Goal: Information Seeking & Learning: Learn about a topic

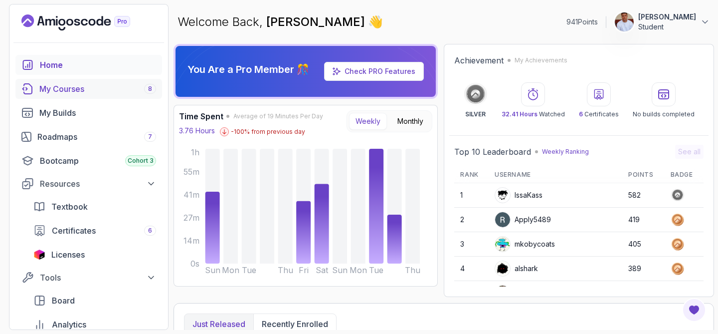
click at [85, 92] on div "My Courses 8" at bounding box center [97, 89] width 117 height 12
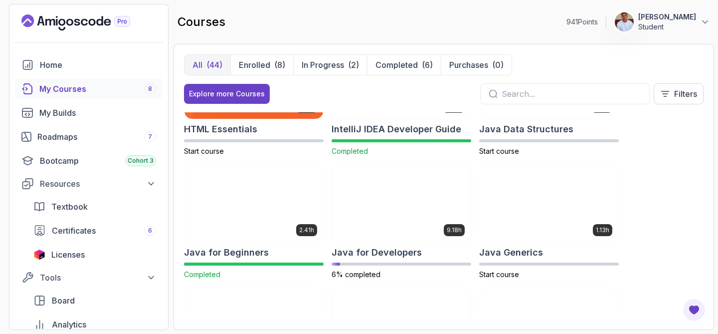
scroll to position [565, 0]
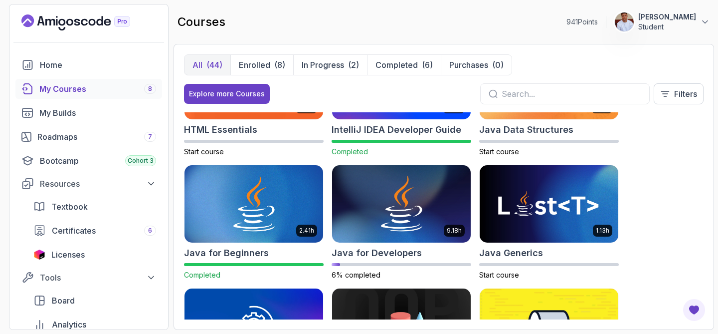
click at [423, 224] on img at bounding box center [401, 204] width 139 height 78
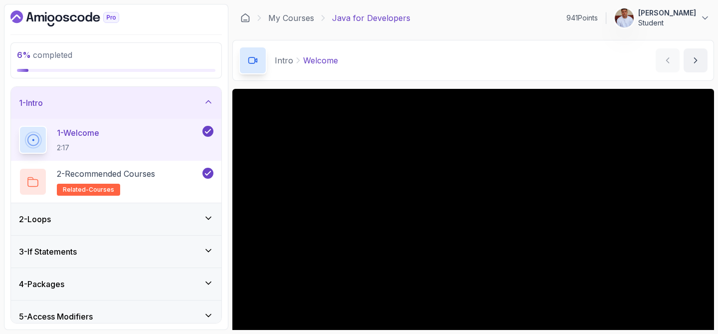
click at [198, 112] on div "1 - Intro" at bounding box center [116, 103] width 210 height 32
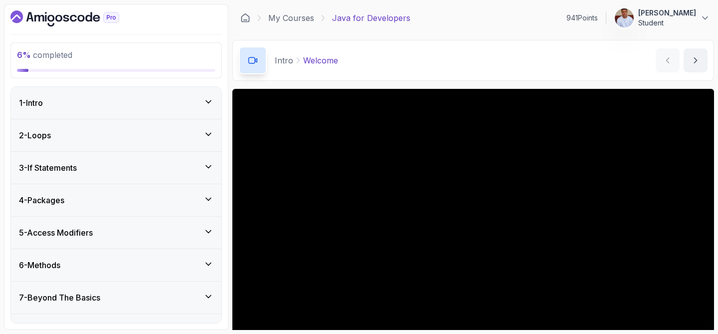
click at [177, 163] on div "3 - If Statements" at bounding box center [116, 168] width 194 height 12
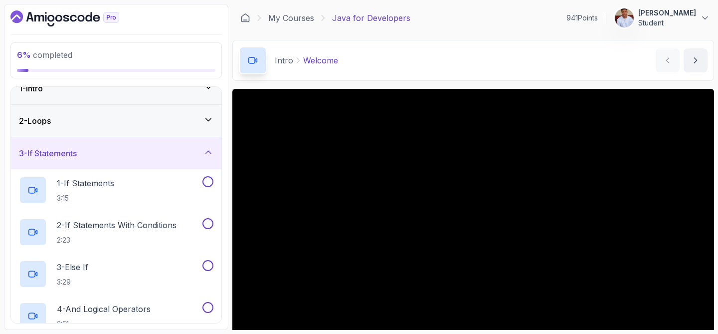
scroll to position [29, 0]
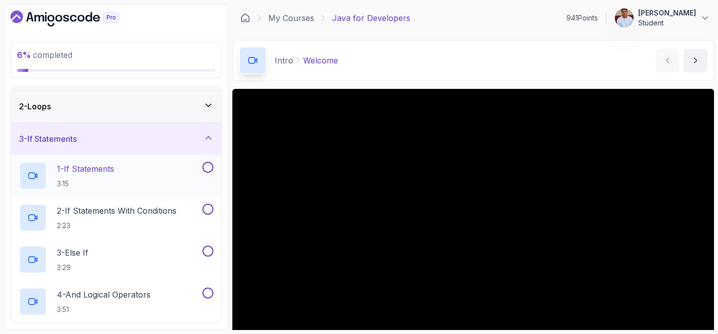
click at [150, 165] on div "1 - If Statements 3:15" at bounding box center [109, 176] width 181 height 28
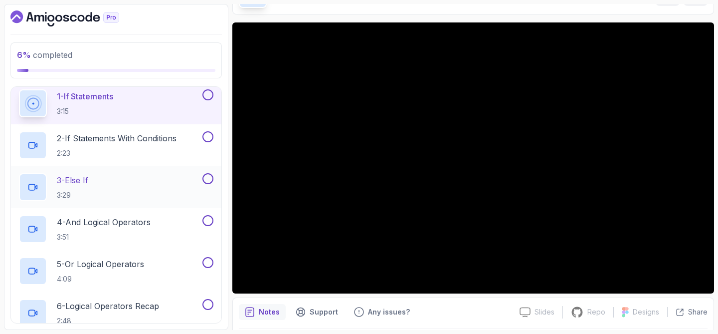
scroll to position [105, 0]
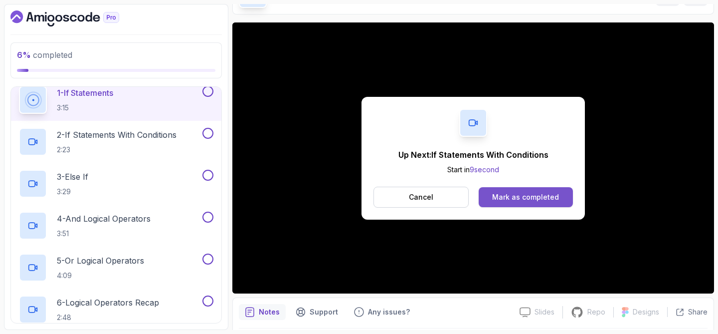
click at [507, 197] on div "Mark as completed" at bounding box center [525, 197] width 67 height 10
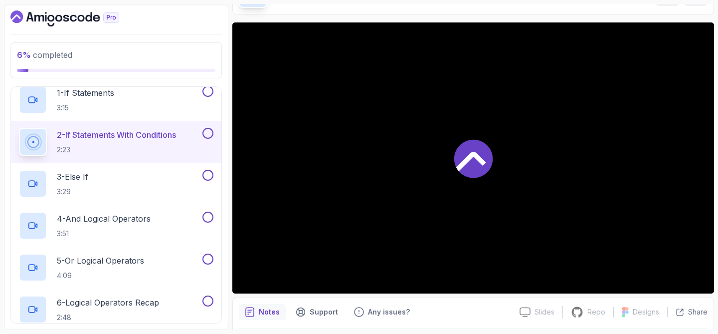
scroll to position [111, 0]
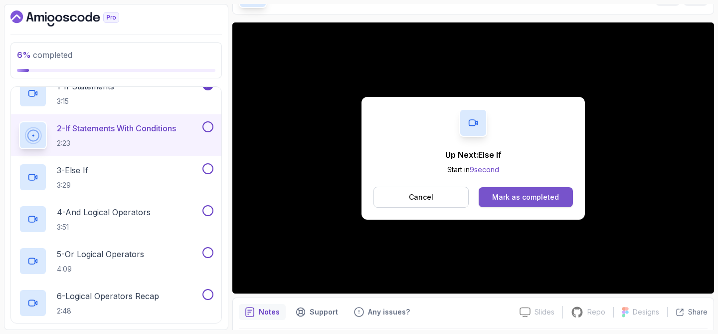
click at [529, 199] on div "Mark as completed" at bounding box center [525, 197] width 67 height 10
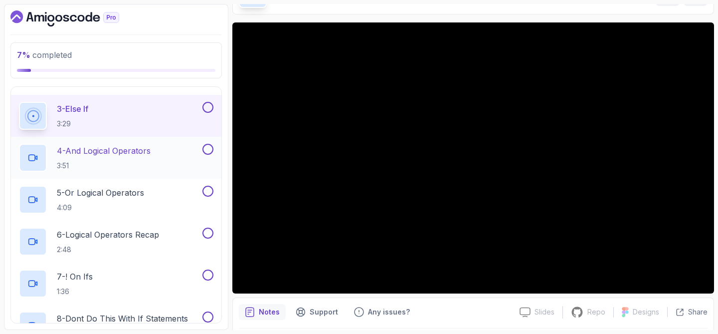
scroll to position [178, 0]
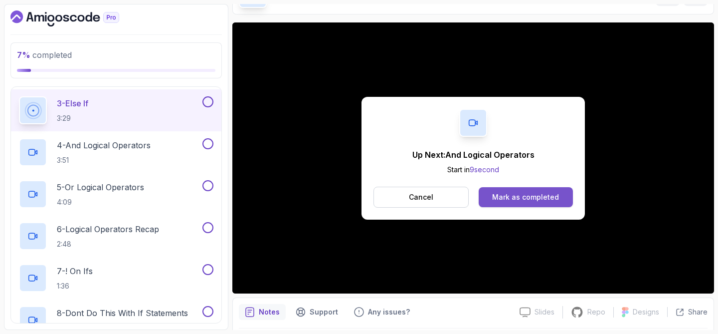
click at [508, 200] on div "Mark as completed" at bounding box center [525, 197] width 67 height 10
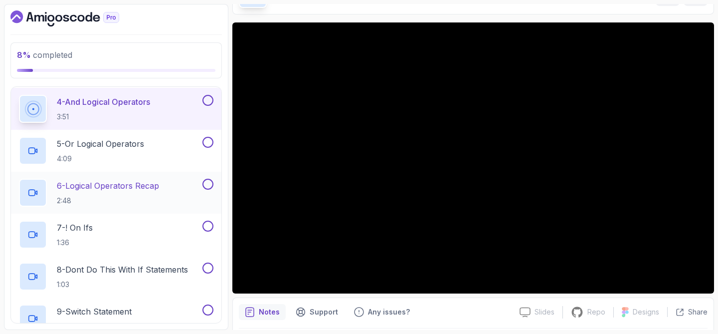
scroll to position [221, 0]
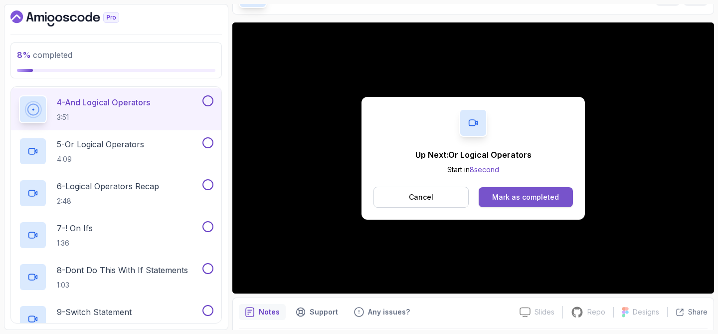
click at [522, 192] on div "Mark as completed" at bounding box center [525, 197] width 67 height 10
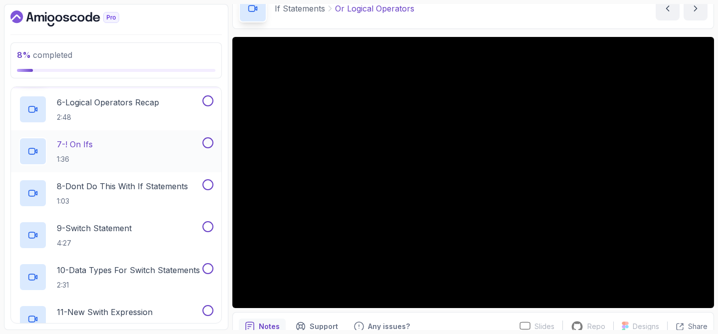
scroll to position [306, 0]
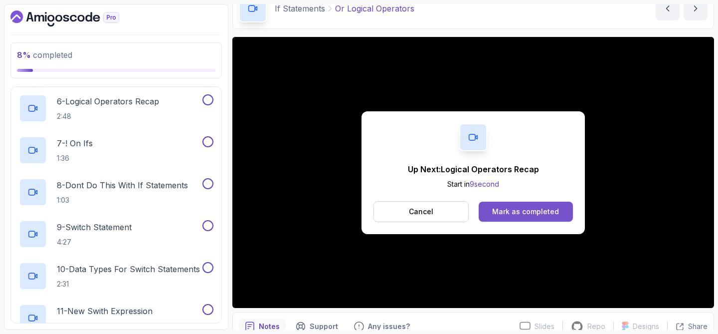
click at [545, 212] on div "Mark as completed" at bounding box center [525, 211] width 67 height 10
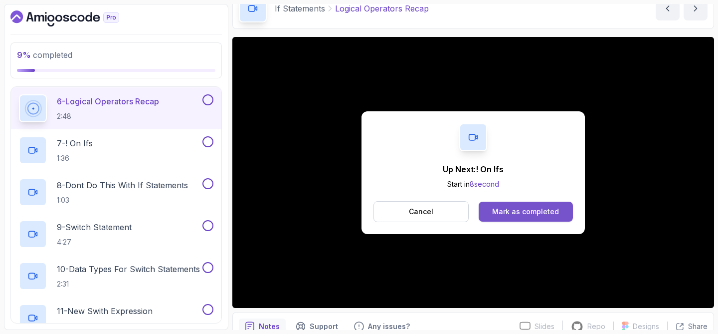
click at [502, 214] on div "Mark as completed" at bounding box center [525, 211] width 67 height 10
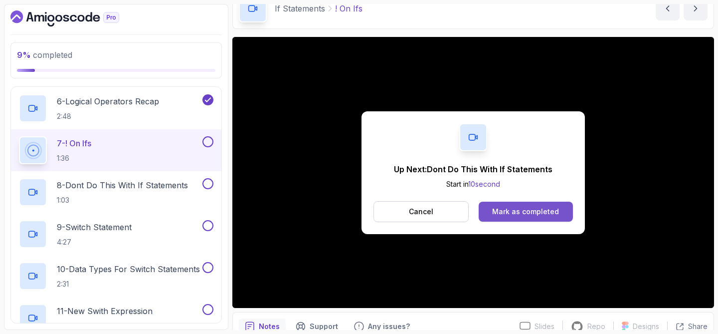
click at [496, 212] on div "Mark as completed" at bounding box center [525, 211] width 67 height 10
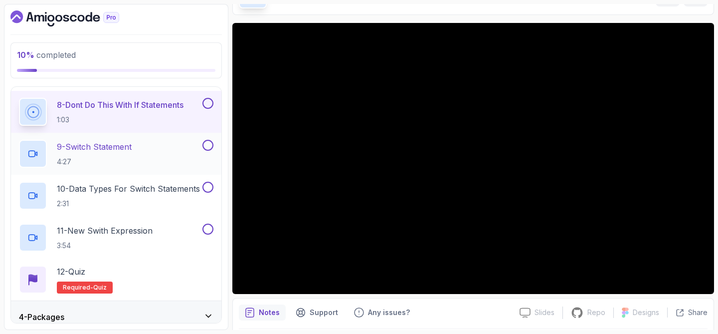
scroll to position [388, 0]
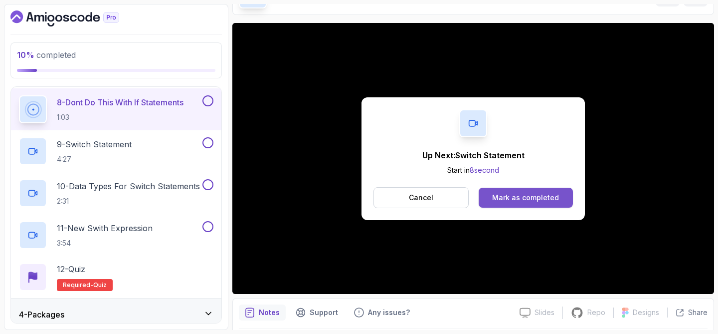
click at [512, 196] on div "Mark as completed" at bounding box center [525, 197] width 67 height 10
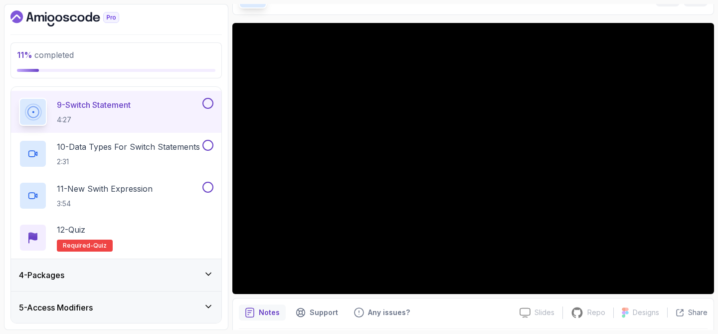
scroll to position [430, 0]
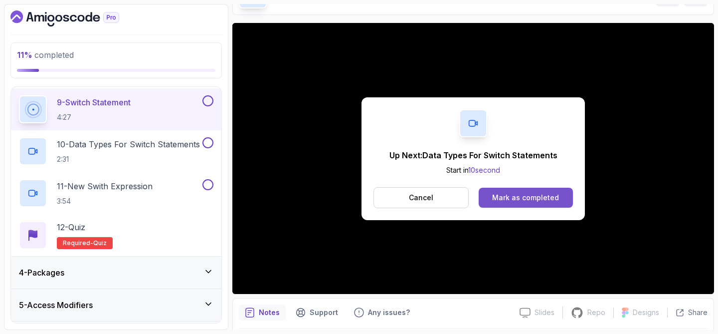
click at [520, 194] on div "Mark as completed" at bounding box center [525, 197] width 67 height 10
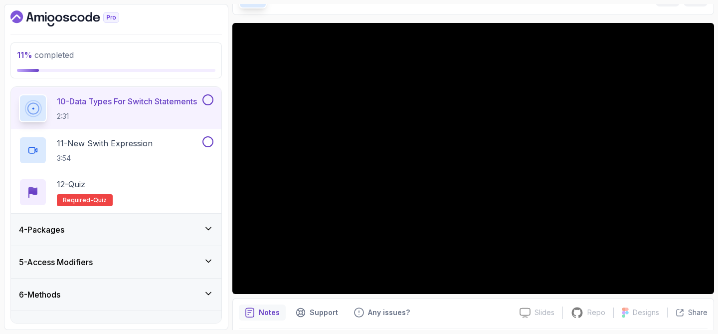
scroll to position [474, 0]
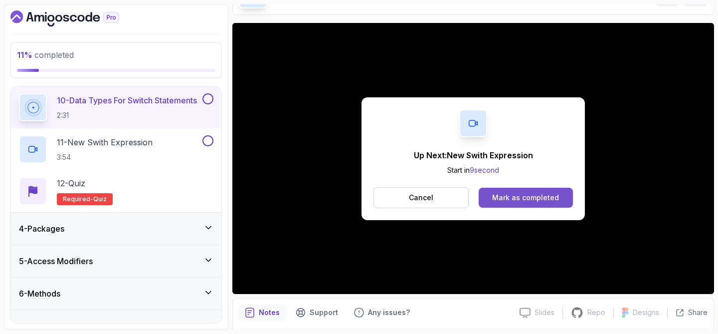
click at [494, 196] on div "Mark as completed" at bounding box center [525, 197] width 67 height 10
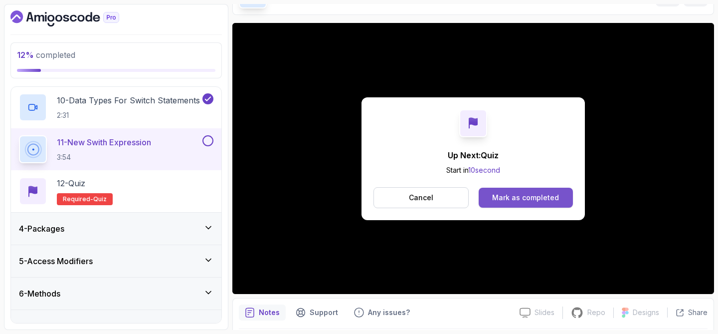
click at [517, 193] on div "Mark as completed" at bounding box center [525, 197] width 67 height 10
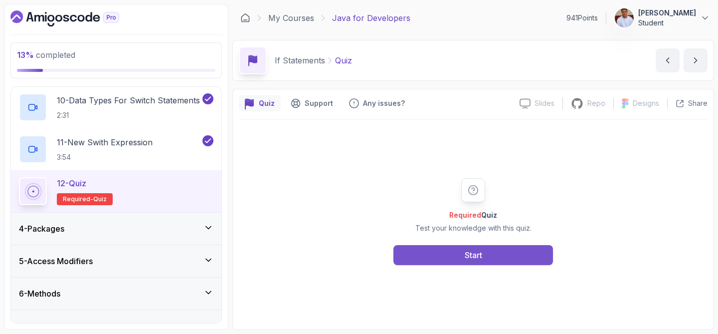
click at [516, 252] on button "Start" at bounding box center [473, 255] width 160 height 20
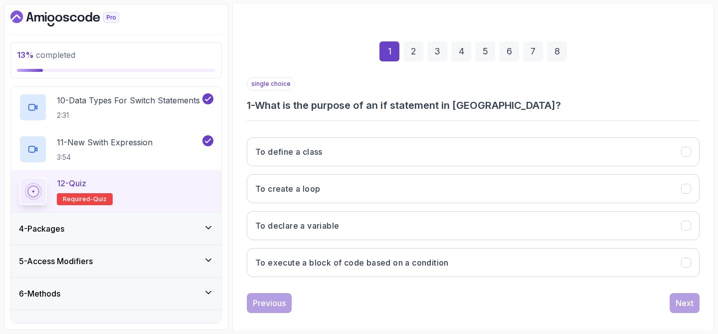
scroll to position [128, 0]
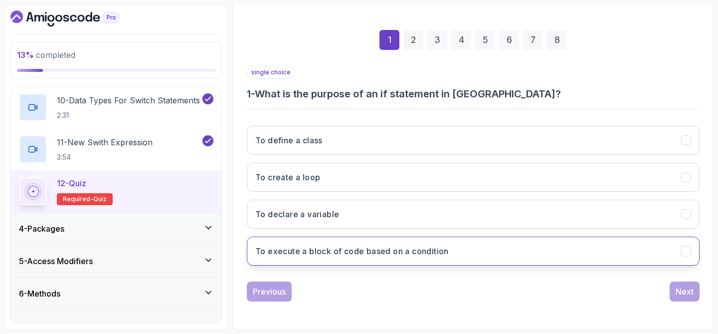
click at [407, 258] on button "To execute a block of code based on a condition" at bounding box center [473, 250] width 453 height 29
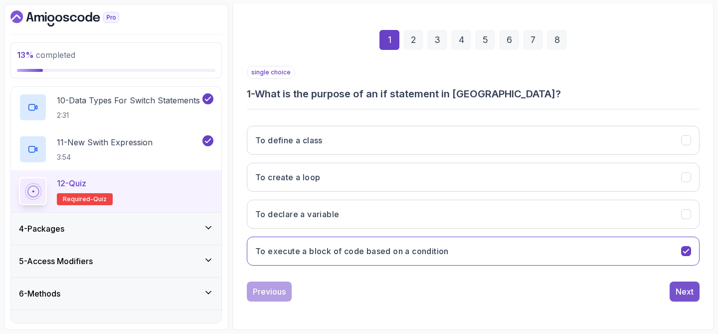
click at [689, 288] on div "Next" at bounding box center [684, 291] width 18 height 12
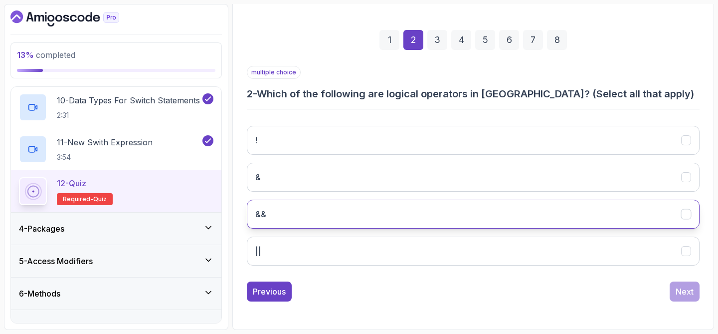
click at [384, 222] on button "&&" at bounding box center [473, 213] width 453 height 29
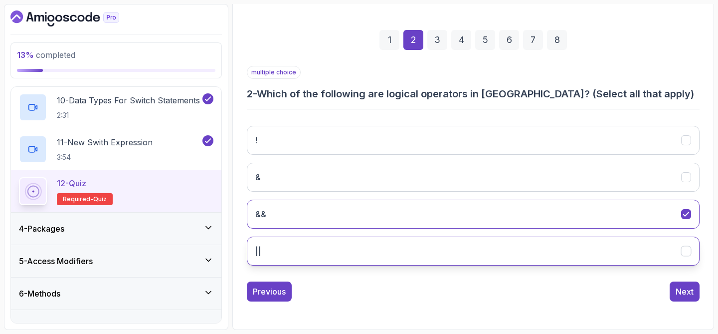
click at [382, 247] on button "||" at bounding box center [473, 250] width 453 height 29
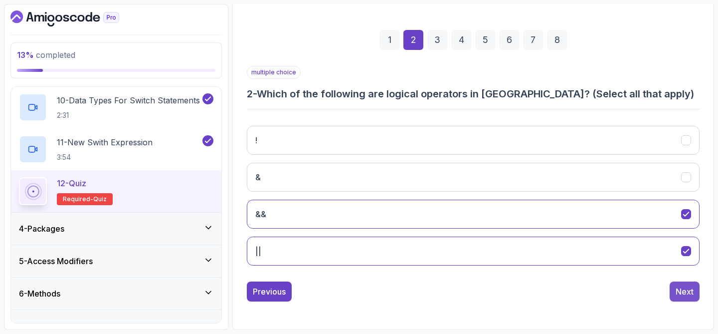
click at [689, 293] on div "Next" at bounding box center [684, 291] width 18 height 12
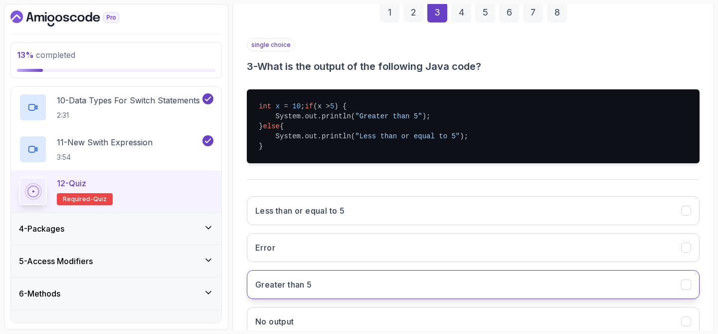
scroll to position [186, 0]
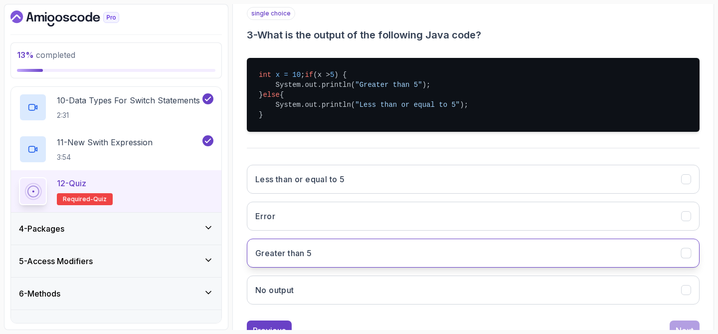
click at [368, 265] on button "Greater than 5" at bounding box center [473, 252] width 453 height 29
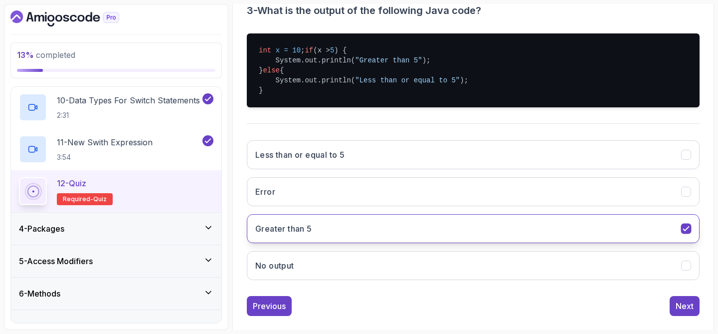
scroll to position [235, 0]
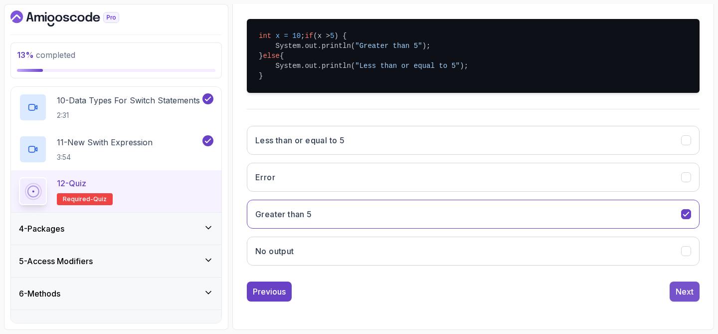
click at [691, 286] on div "Next" at bounding box center [684, 291] width 18 height 12
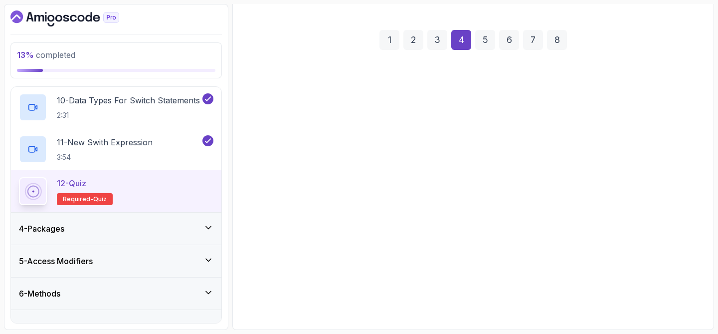
scroll to position [128, 0]
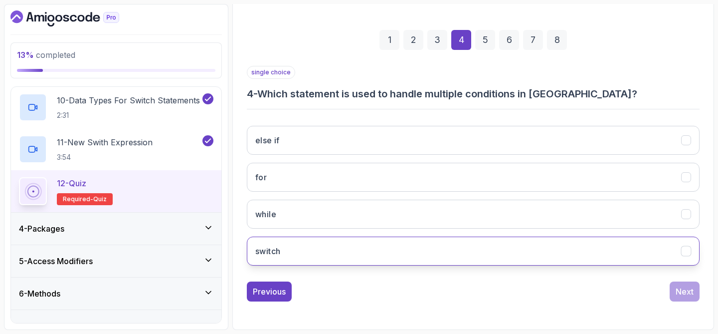
click at [486, 253] on button "switch" at bounding box center [473, 250] width 453 height 29
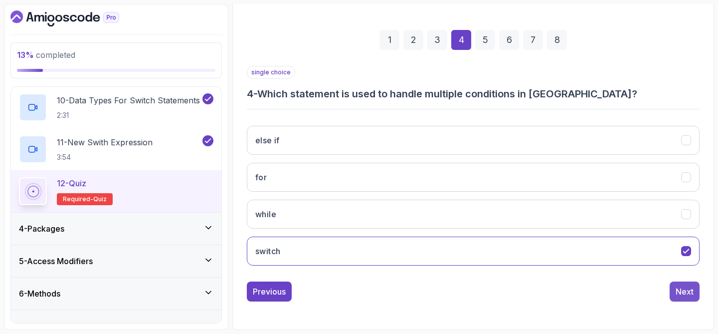
click at [676, 290] on div "Next" at bounding box center [684, 291] width 18 height 12
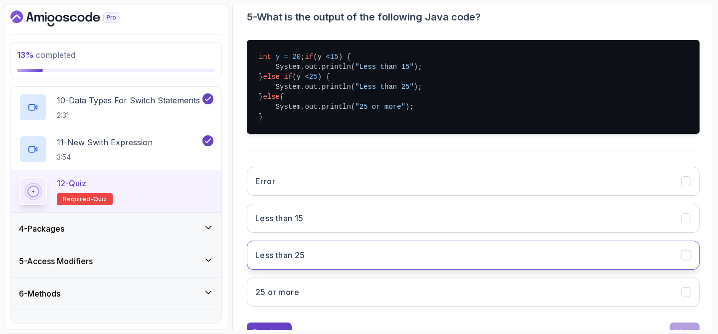
scroll to position [206, 0]
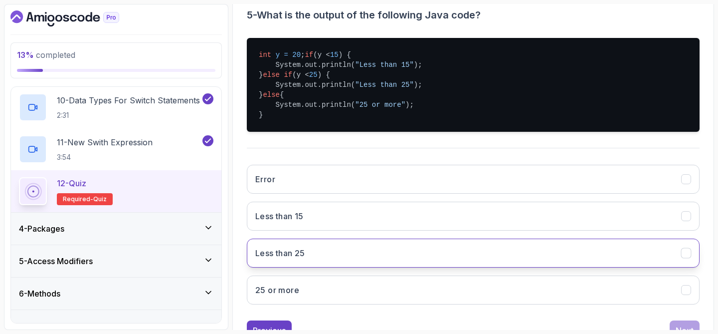
click at [409, 267] on button "Less than 25" at bounding box center [473, 252] width 453 height 29
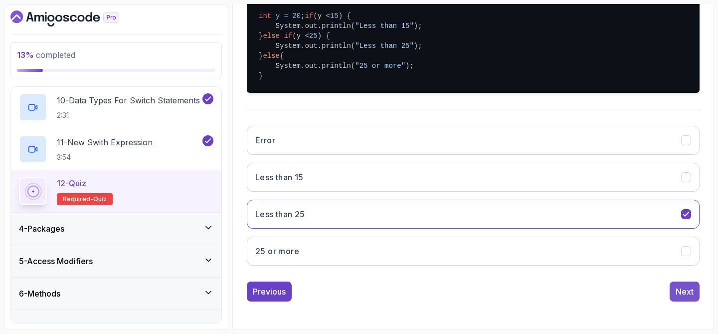
click at [675, 292] on button "Next" at bounding box center [685, 291] width 30 height 20
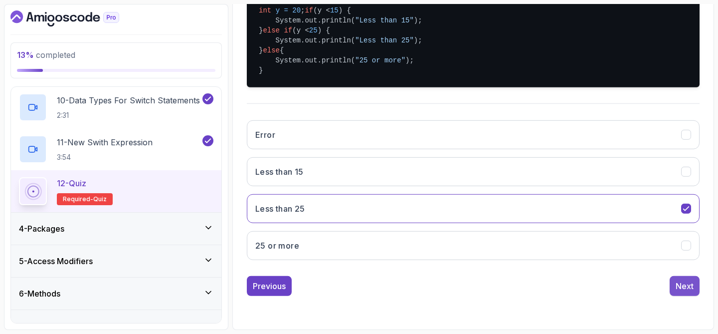
scroll to position [128, 0]
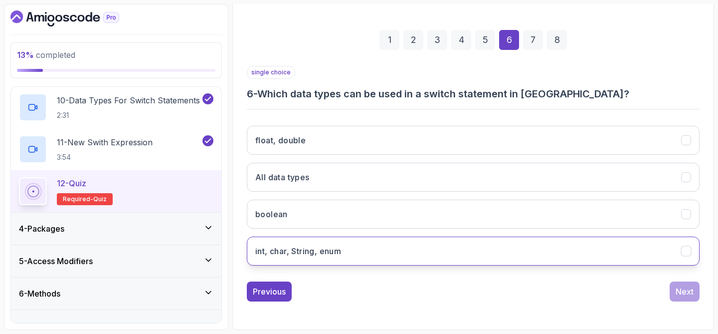
click at [449, 251] on button "int, char, String, enum" at bounding box center [473, 250] width 453 height 29
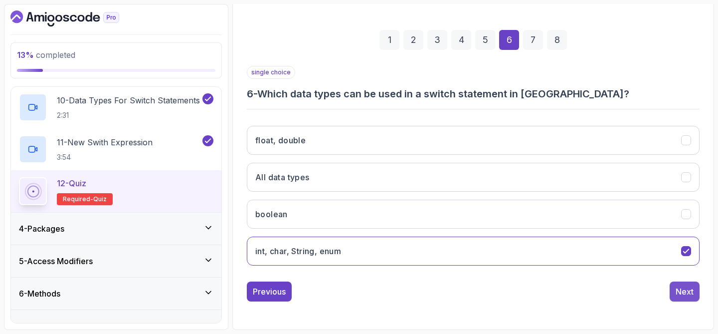
click at [678, 290] on div "Next" at bounding box center [684, 291] width 18 height 12
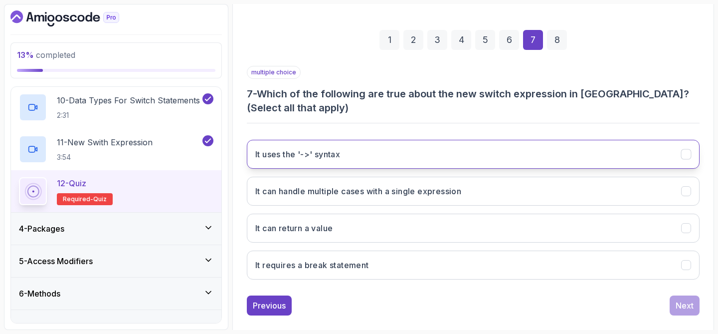
click at [348, 151] on button "It uses the '->' syntax" at bounding box center [473, 154] width 453 height 29
click at [683, 306] on div "Next" at bounding box center [684, 305] width 18 height 12
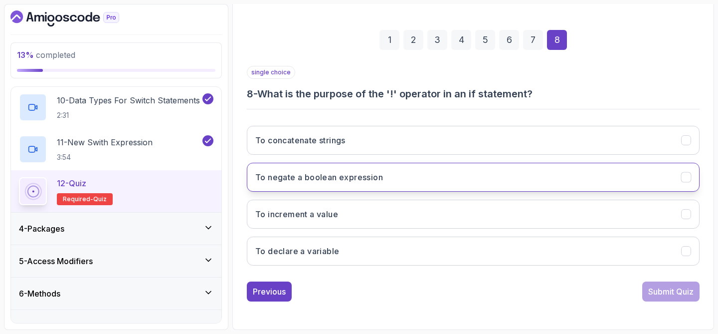
click at [452, 177] on button "To negate a boolean expression" at bounding box center [473, 177] width 453 height 29
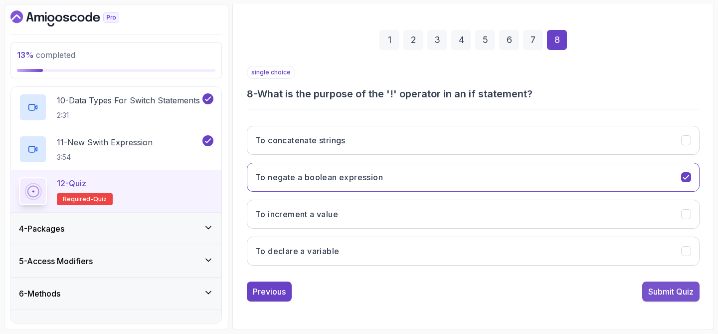
click at [656, 298] on button "Submit Quiz" at bounding box center [670, 291] width 57 height 20
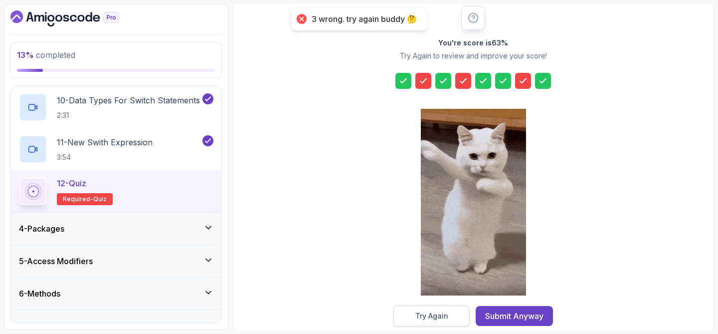
click at [449, 318] on button "Try Again" at bounding box center [431, 315] width 76 height 21
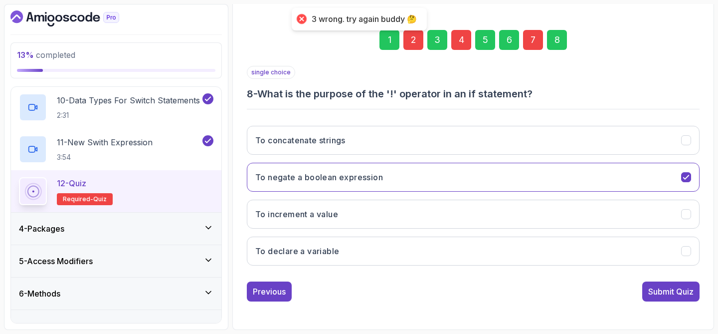
click at [409, 47] on div "2" at bounding box center [413, 40] width 20 height 20
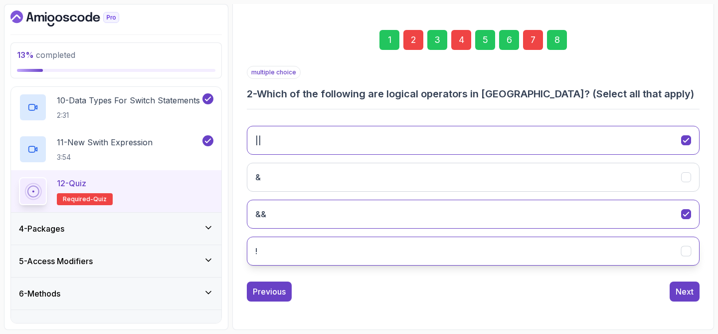
click at [377, 249] on button "!" at bounding box center [473, 250] width 453 height 29
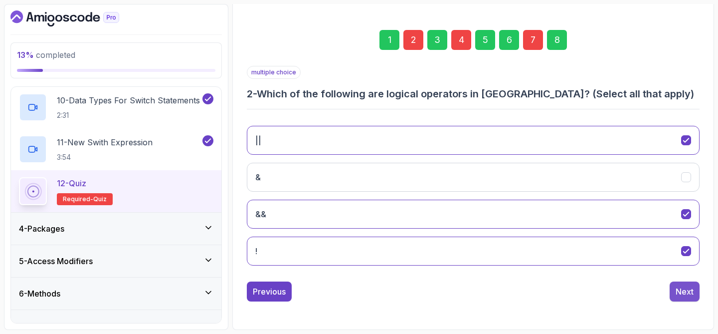
click at [677, 290] on div "Next" at bounding box center [684, 291] width 18 height 12
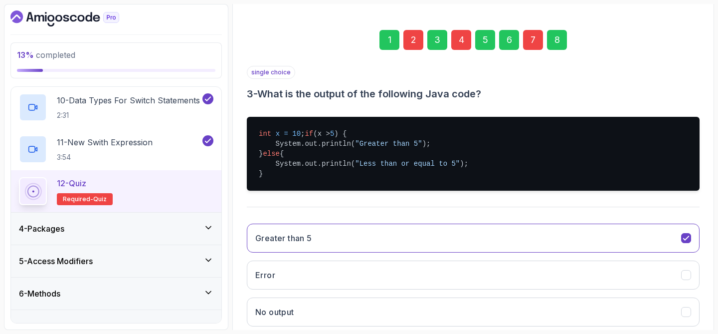
click at [463, 47] on div "4" at bounding box center [461, 40] width 20 height 20
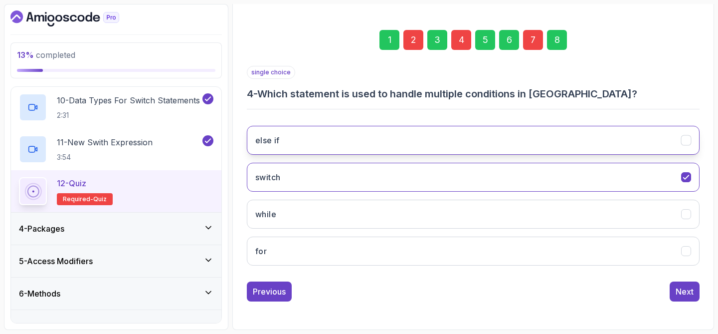
click at [419, 133] on button "else if" at bounding box center [473, 140] width 453 height 29
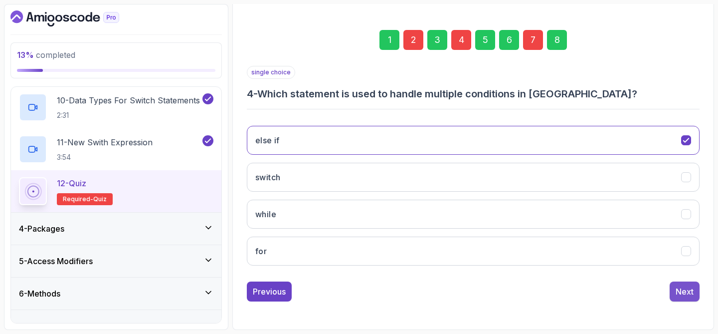
click at [681, 290] on div "Next" at bounding box center [684, 291] width 18 height 12
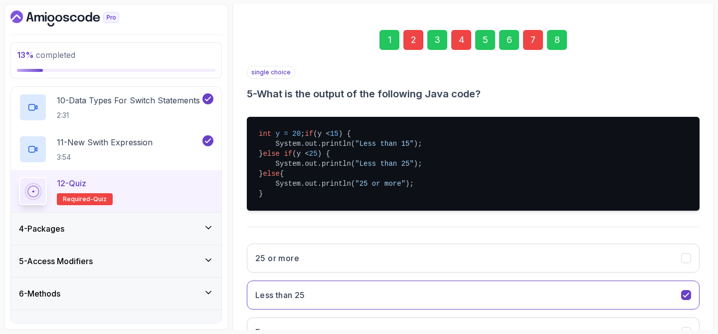
click at [531, 28] on div "1 2 3 4 5 6 7 8" at bounding box center [473, 40] width 453 height 52
click at [531, 39] on div "7" at bounding box center [533, 40] width 20 height 20
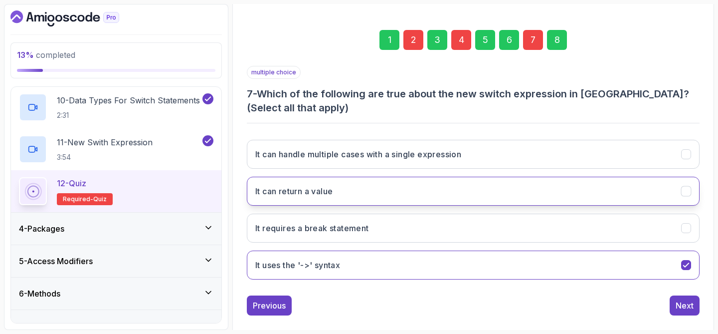
click at [410, 190] on button "It can return a value" at bounding box center [473, 190] width 453 height 29
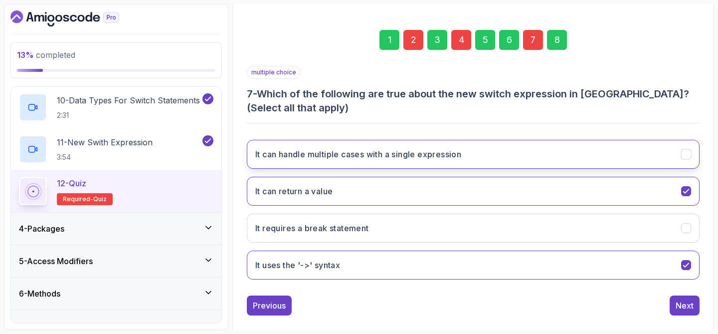
click at [647, 160] on button "It can handle multiple cases with a single expression" at bounding box center [473, 154] width 453 height 29
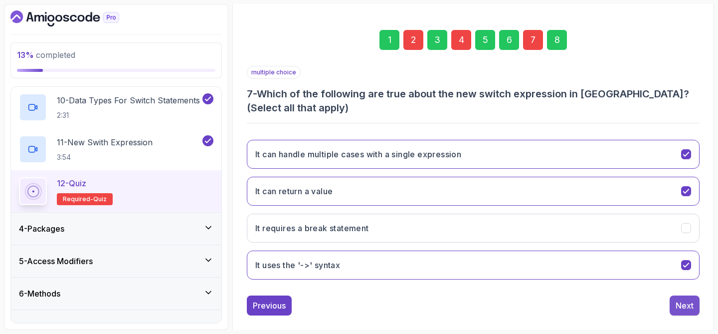
click at [682, 303] on div "Next" at bounding box center [684, 305] width 18 height 12
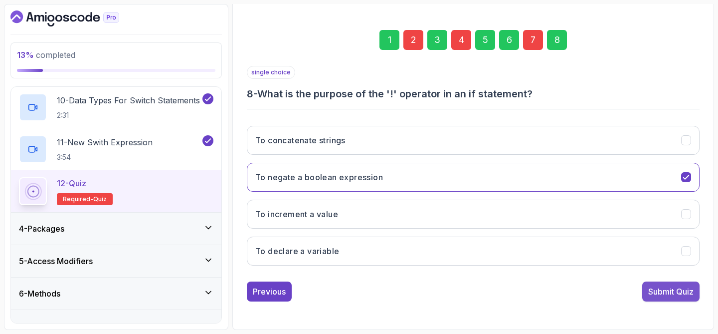
click at [674, 291] on div "Submit Quiz" at bounding box center [670, 291] width 45 height 12
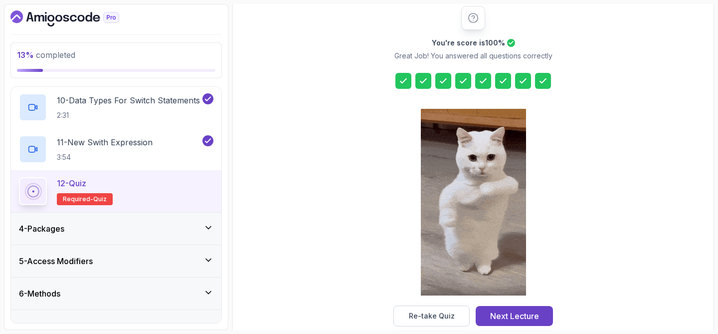
scroll to position [145, 0]
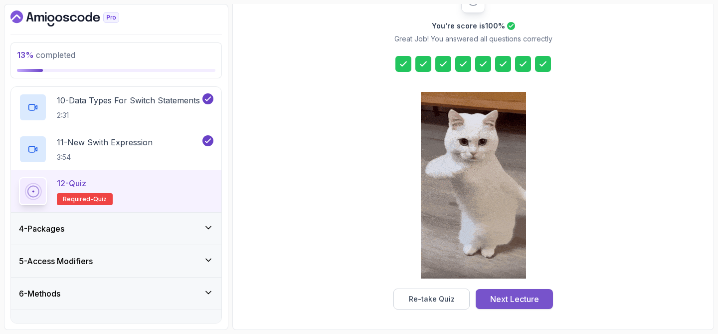
click at [515, 296] on div "Next Lecture" at bounding box center [514, 299] width 49 height 12
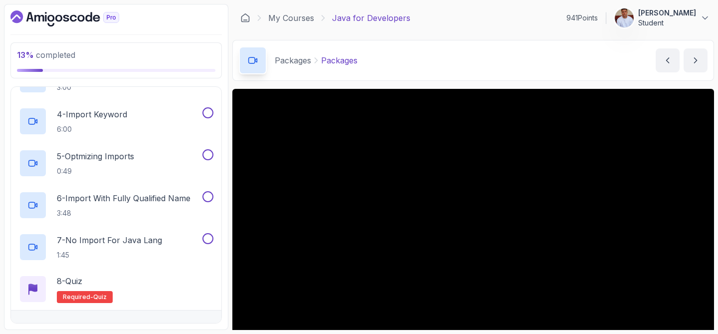
scroll to position [243, 0]
